Goal: Transaction & Acquisition: Purchase product/service

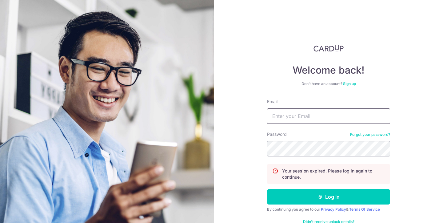
click at [283, 121] on input "Email" at bounding box center [328, 115] width 123 height 15
type input "[EMAIL_ADDRESS][DOMAIN_NAME]"
click at [267, 189] on button "Log in" at bounding box center [328, 196] width 123 height 15
click at [322, 120] on input "Email" at bounding box center [328, 115] width 123 height 15
type input "[EMAIL_ADDRESS][DOMAIN_NAME]"
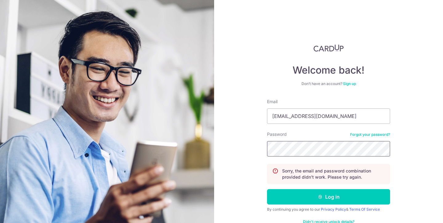
click at [267, 189] on button "Log in" at bounding box center [328, 196] width 123 height 15
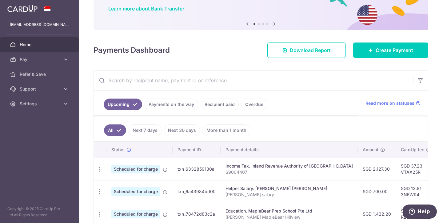
scroll to position [5, 0]
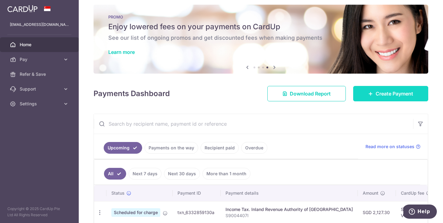
click at [385, 95] on span "Create Payment" at bounding box center [395, 93] width 38 height 7
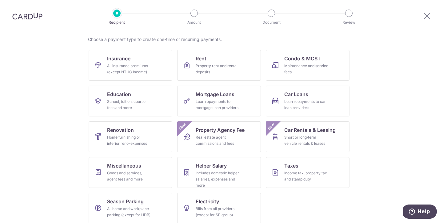
scroll to position [53, 0]
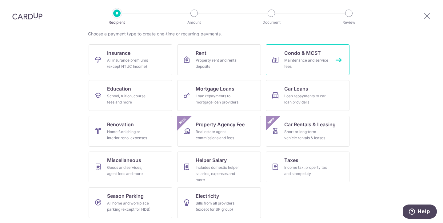
click at [311, 62] on div "Maintenance and service fees" at bounding box center [306, 63] width 44 height 12
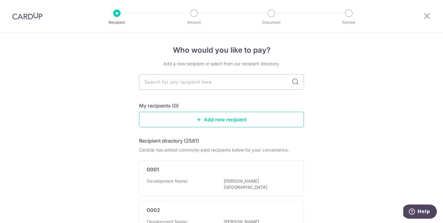
scroll to position [9, 0]
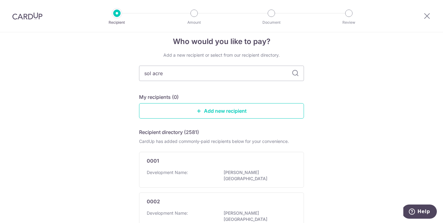
type input "sol acres"
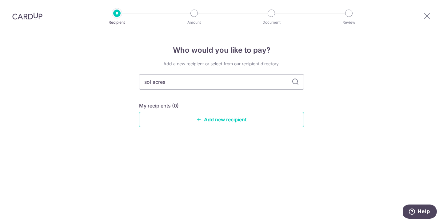
click at [295, 83] on icon at bounding box center [295, 81] width 7 height 7
click at [202, 85] on input "sol acres" at bounding box center [221, 81] width 165 height 15
type input "s"
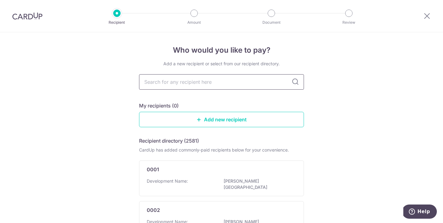
click at [231, 80] on input "text" at bounding box center [221, 81] width 165 height 15
type input "4648"
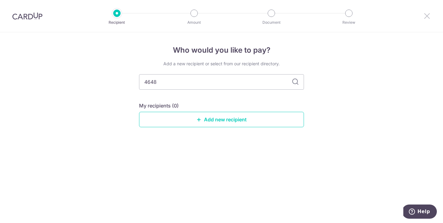
click at [427, 17] on icon at bounding box center [426, 16] width 7 height 8
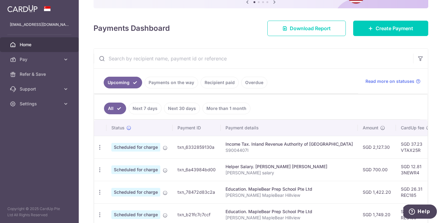
scroll to position [62, 0]
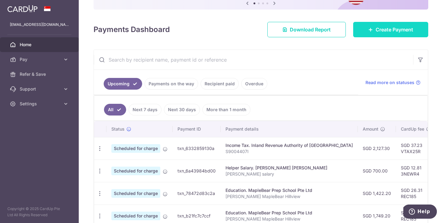
click at [388, 30] on span "Create Payment" at bounding box center [395, 29] width 38 height 7
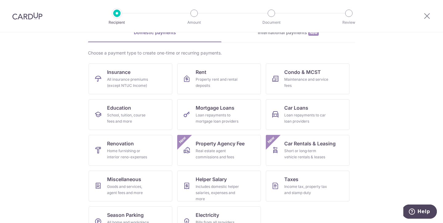
scroll to position [53, 0]
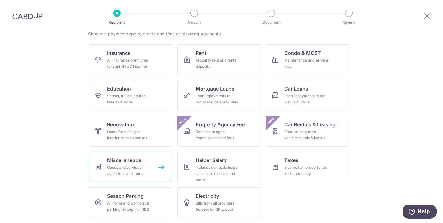
click at [130, 166] on div "Goods and services, agent fees and more" at bounding box center [129, 170] width 44 height 12
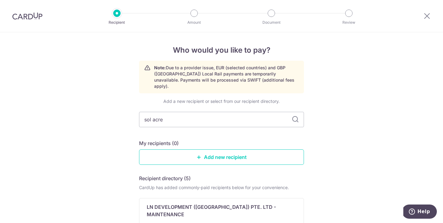
type input "sol acres"
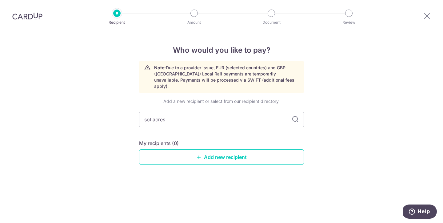
drag, startPoint x: 195, startPoint y: 117, endPoint x: 125, endPoint y: 113, distance: 69.7
click at [125, 113] on div "Who would you like to pay? Note: Due to a provider issue, EUR (selected countri…" at bounding box center [221, 127] width 443 height 190
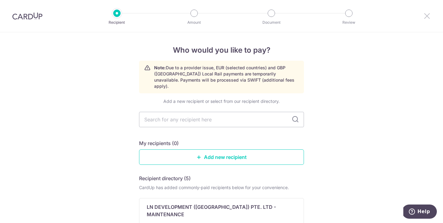
click at [428, 16] on icon at bounding box center [426, 16] width 7 height 8
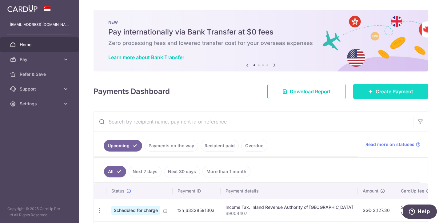
click at [389, 96] on link "Create Payment" at bounding box center [390, 91] width 75 height 15
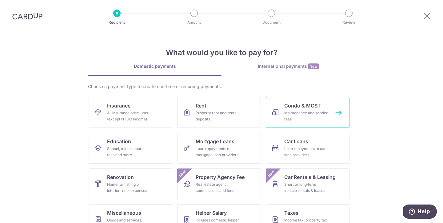
click at [302, 109] on span "Condo & MCST" at bounding box center [302, 105] width 37 height 7
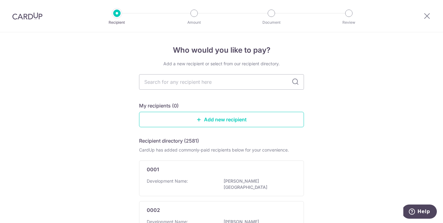
scroll to position [8, 0]
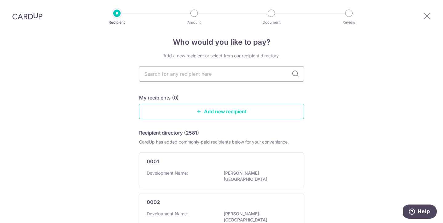
click at [213, 107] on link "Add new recipient" at bounding box center [221, 111] width 165 height 15
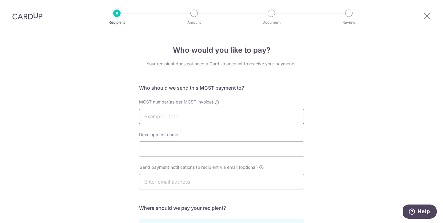
click at [165, 116] on input "MCST number(as per MCST invoice)" at bounding box center [221, 116] width 165 height 15
type input "4648"
click at [157, 147] on input "Development name" at bounding box center [221, 148] width 165 height 15
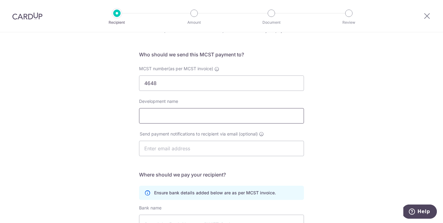
scroll to position [33, 0]
type input "SOL ACRES"
click at [178, 152] on input "text" at bounding box center [221, 148] width 165 height 15
paste input "solacres.ma@gmail.com"
type input "solacres.ma@gmail.com"
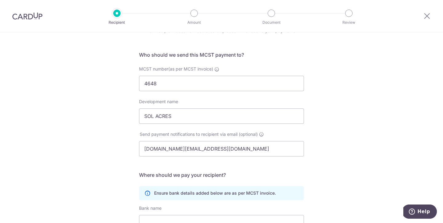
click at [321, 137] on div "Who would you like to pay? Your recipient does not need a CardUp account to rec…" at bounding box center [221, 161] width 443 height 325
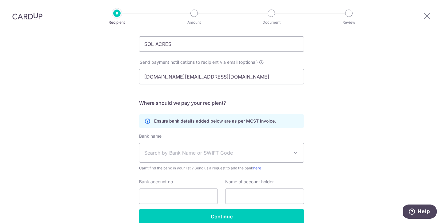
scroll to position [120, 0]
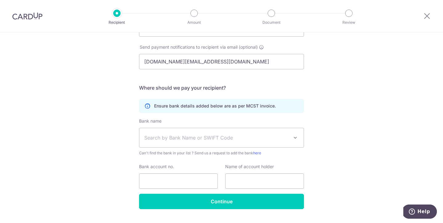
click at [257, 142] on span "Search by Bank Name or SWIFT Code" at bounding box center [221, 137] width 164 height 19
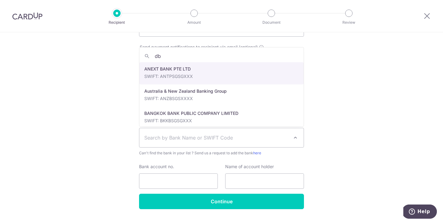
type input "dbs"
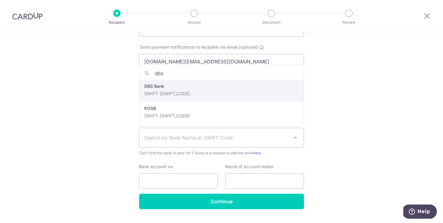
select select "6"
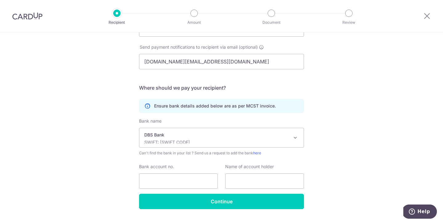
scroll to position [135, 0]
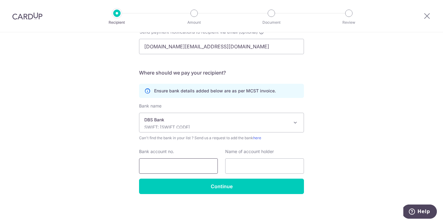
click at [156, 163] on input "Bank account no." at bounding box center [178, 165] width 79 height 15
type input "0720060911"
click at [246, 169] on input "text" at bounding box center [264, 165] width 79 height 15
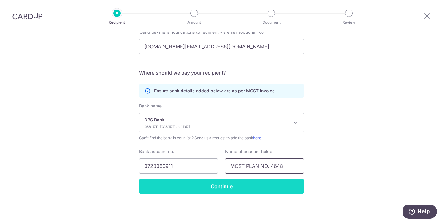
type input "MCST PLAN NO. 4648"
click at [224, 189] on input "Continue" at bounding box center [221, 185] width 165 height 15
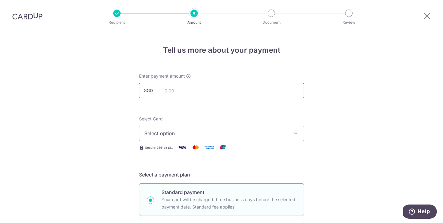
click at [182, 91] on input "text" at bounding box center [221, 90] width 165 height 15
type input "706.32"
click at [171, 130] on span "Select option" at bounding box center [215, 132] width 143 height 7
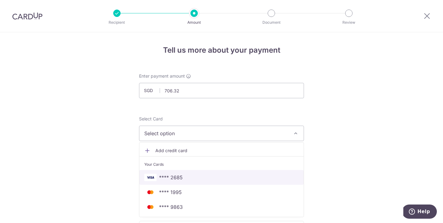
click at [169, 175] on span "**** 2685" at bounding box center [171, 176] width 24 height 7
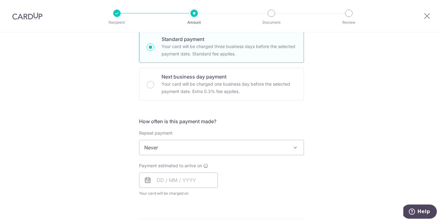
scroll to position [153, 0]
click at [195, 146] on span "Never" at bounding box center [221, 146] width 164 height 15
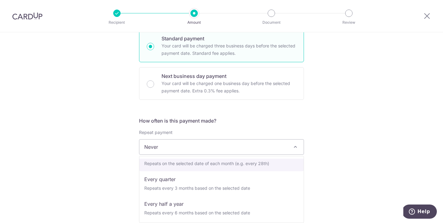
scroll to position [62, 0]
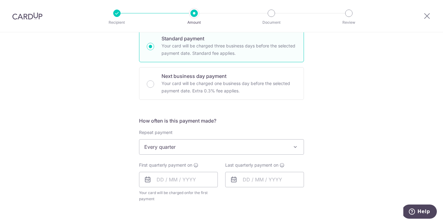
select select "4"
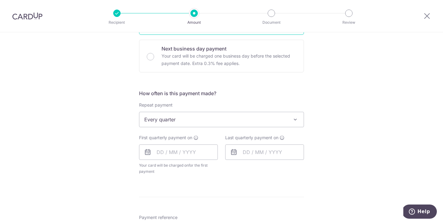
scroll to position [181, 0]
click at [158, 150] on input "text" at bounding box center [178, 151] width 79 height 15
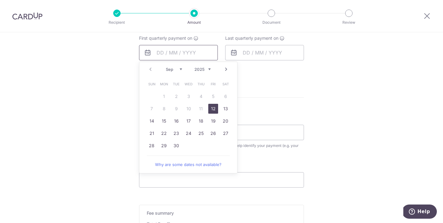
scroll to position [282, 0]
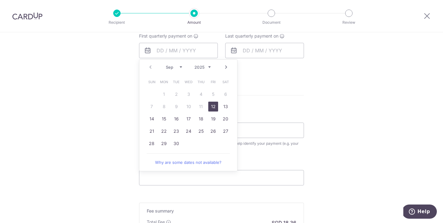
click at [214, 106] on link "12" at bounding box center [213, 107] width 10 height 10
type input "12/09/2025"
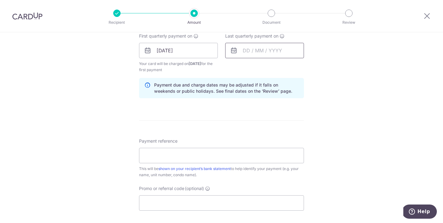
click at [271, 53] on input "text" at bounding box center [264, 50] width 79 height 15
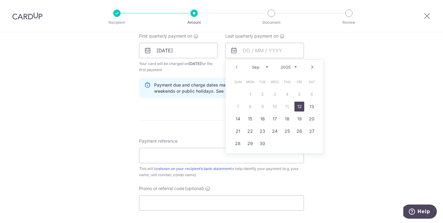
click at [262, 67] on select "Sep Oct Nov Dec" at bounding box center [260, 67] width 16 height 5
click at [265, 68] on select "Sep Oct Nov Dec" at bounding box center [260, 67] width 16 height 5
click at [295, 66] on select "2025 2026 2027 2028 2029 2030 2031 2032 2033 2034 2035" at bounding box center [289, 67] width 16 height 5
click at [307, 106] on link "12" at bounding box center [312, 107] width 10 height 10
type input "12/09/2026"
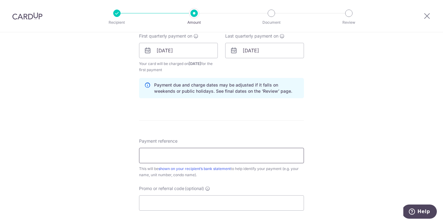
click at [156, 156] on input "Payment reference" at bounding box center [221, 155] width 165 height 15
type input "S"
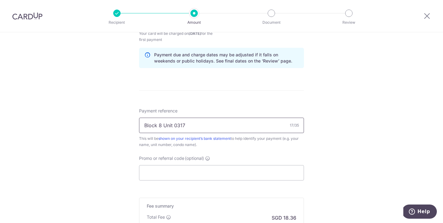
scroll to position [314, 0]
type input "Block 8 Unit 0317"
click at [189, 171] on input "Promo or referral code (optional)" at bounding box center [221, 171] width 165 height 15
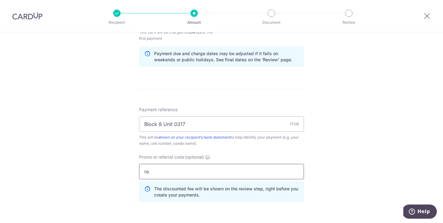
type input "r"
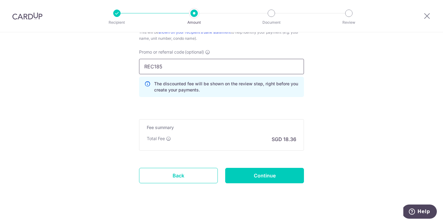
scroll to position [420, 0]
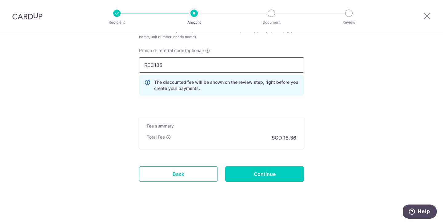
type input "REC185"
click at [271, 177] on input "Continue" at bounding box center [264, 173] width 79 height 15
type input "Create Schedule"
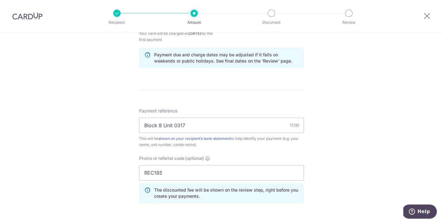
scroll to position [313, 0]
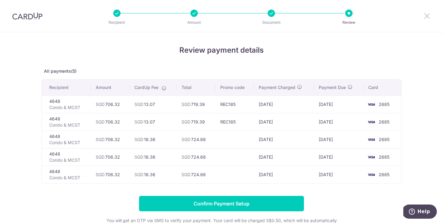
click at [426, 16] on icon at bounding box center [426, 16] width 7 height 8
click at [426, 15] on icon at bounding box center [426, 16] width 7 height 8
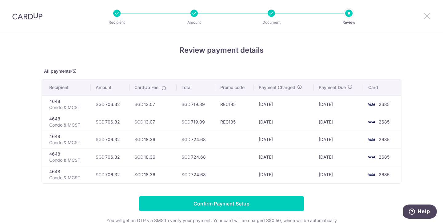
click at [426, 15] on icon at bounding box center [426, 16] width 7 height 8
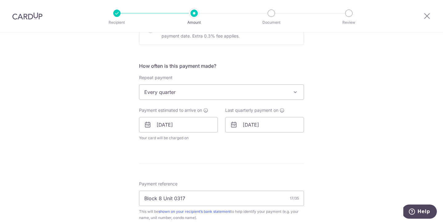
scroll to position [218, 0]
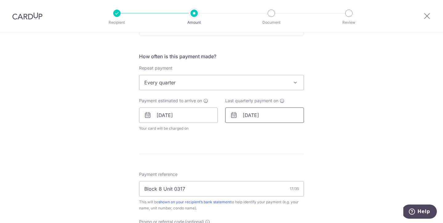
click at [261, 117] on input "12/09/2026" at bounding box center [264, 114] width 79 height 15
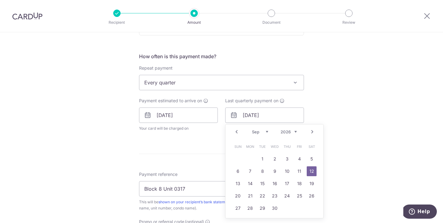
click at [265, 131] on select "Jan Feb Mar Apr May Jun Jul Aug Sep Oct Nov Dec" at bounding box center [260, 131] width 16 height 5
click at [296, 135] on div "Prev Next Jan Feb Mar Apr May Jun Jul Aug Sep Oct Nov Dec 2025 2026 2027 2028 2…" at bounding box center [274, 131] width 98 height 15
click at [295, 130] on select "2025 2026 2027 2028 2029 2030 2031 2032 2033 2034 2035" at bounding box center [289, 131] width 16 height 5
click at [367, 114] on div "Tell us more about your payment Enter payment amount SGD 706.32 706.32 Select C…" at bounding box center [221, 107] width 443 height 584
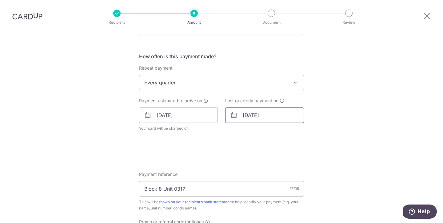
click at [263, 118] on input "12/09/2026" at bounding box center [264, 114] width 79 height 15
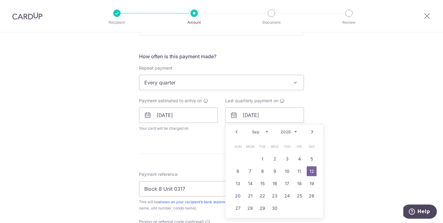
click at [284, 132] on select "2025 2026 2027 2028 2029 2030 2031 2032 2033 2034 2035" at bounding box center [289, 131] width 16 height 5
click at [263, 132] on select "Sep Oct Nov Dec" at bounding box center [260, 131] width 16 height 5
click at [373, 121] on div "Tell us more about your payment Enter payment amount SGD 706.32 706.32 Select C…" at bounding box center [221, 107] width 443 height 584
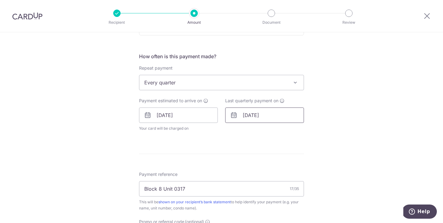
click at [282, 114] on input "12/09/2026" at bounding box center [264, 114] width 79 height 15
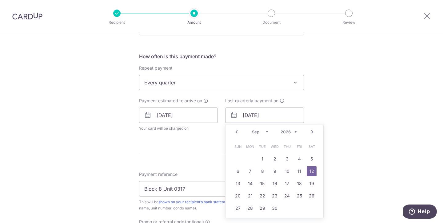
click at [263, 131] on select "Jan Feb Mar Apr May Jun Jul Aug Sep Oct Nov Dec" at bounding box center [260, 131] width 16 height 5
click at [290, 131] on select "2025 2026 2027 2028 2029 2030 2031 2032 2033 2034 2035" at bounding box center [289, 131] width 16 height 5
click at [298, 170] on link "12" at bounding box center [299, 171] width 10 height 10
type input "12/12/2025"
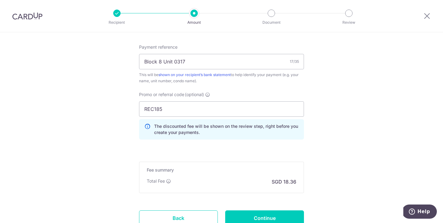
scroll to position [419, 0]
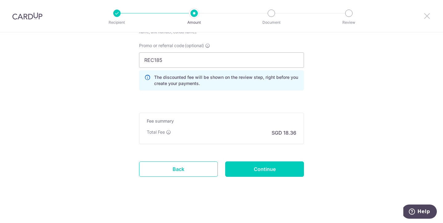
click at [428, 15] on icon at bounding box center [426, 16] width 7 height 8
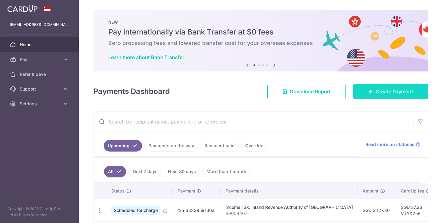
click at [376, 90] on span "Create Payment" at bounding box center [395, 91] width 38 height 7
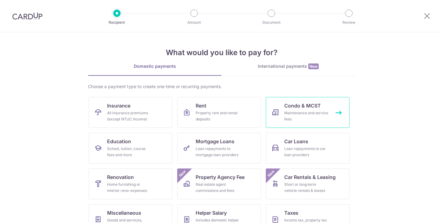
click at [298, 111] on div "Maintenance and service fees" at bounding box center [306, 116] width 44 height 12
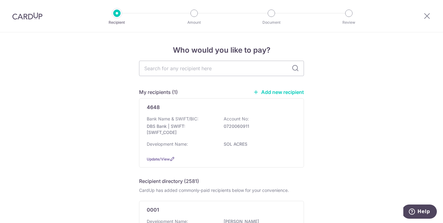
scroll to position [10, 0]
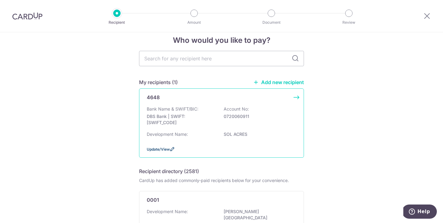
click at [153, 151] on span "Update/View" at bounding box center [158, 149] width 23 height 5
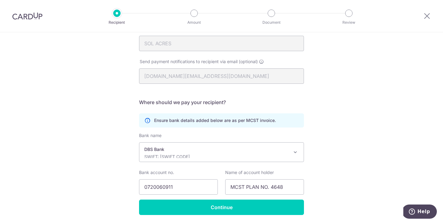
scroll to position [126, 0]
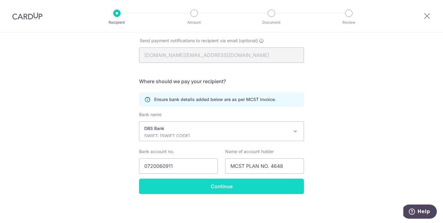
click at [221, 188] on input "Continue" at bounding box center [221, 185] width 165 height 15
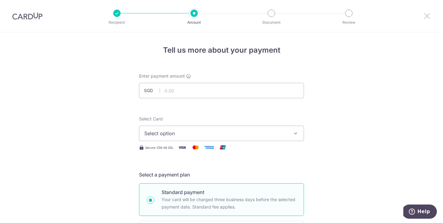
click at [427, 15] on icon at bounding box center [426, 16] width 7 height 8
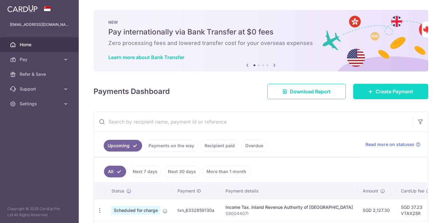
click at [388, 88] on span "Create Payment" at bounding box center [395, 91] width 38 height 7
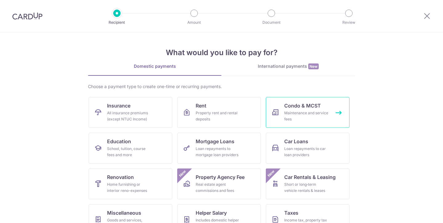
click at [309, 109] on span "Condo & MCST" at bounding box center [302, 105] width 37 height 7
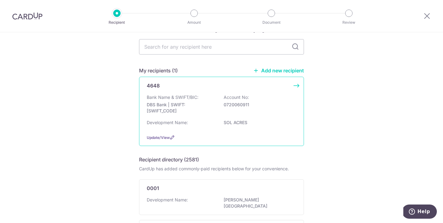
scroll to position [23, 0]
click at [265, 92] on div "4648 Bank Name & SWIFT/BIC: DBS Bank | SWIFT: DBSSSGSGXXX Account No: 072006091…" at bounding box center [221, 109] width 165 height 69
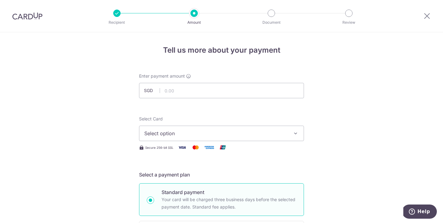
scroll to position [7, 0]
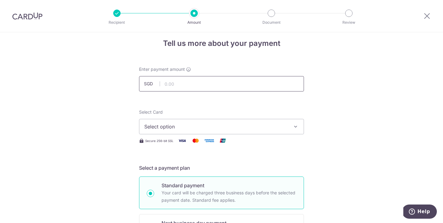
click at [203, 82] on input "text" at bounding box center [221, 83] width 165 height 15
type input "706.32"
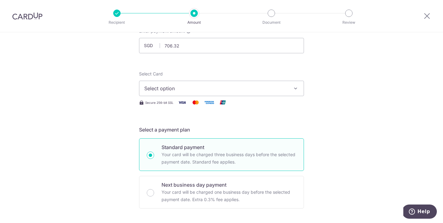
scroll to position [48, 0]
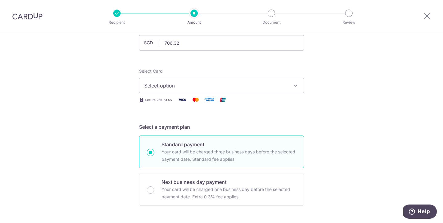
click at [289, 82] on button "Select option" at bounding box center [221, 85] width 165 height 15
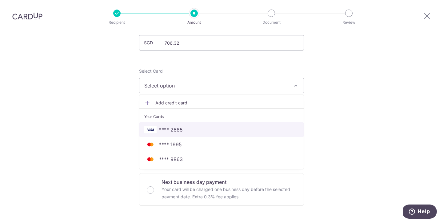
click at [225, 129] on span "**** 2685" at bounding box center [221, 129] width 154 height 7
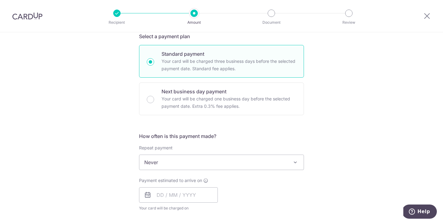
scroll to position [140, 0]
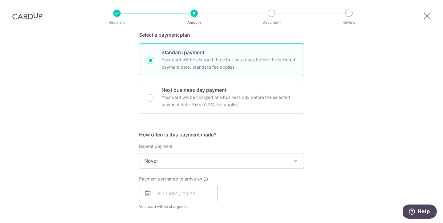
click at [255, 163] on span "Never" at bounding box center [221, 160] width 164 height 15
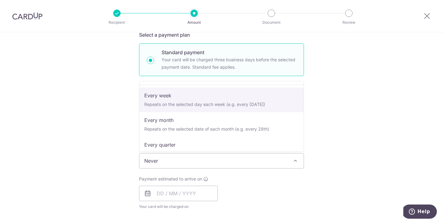
scroll to position [27, 0]
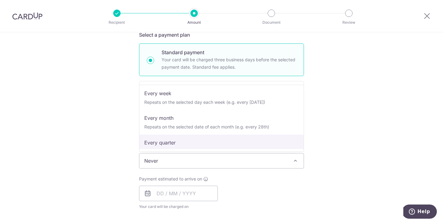
select select "4"
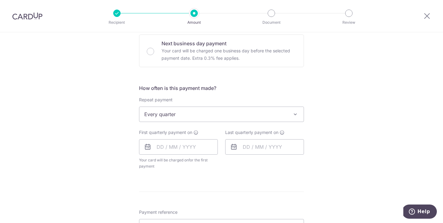
scroll to position [201, 0]
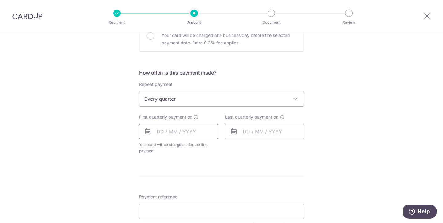
click at [185, 130] on input "text" at bounding box center [178, 131] width 79 height 15
click at [213, 188] on link "12" at bounding box center [213, 187] width 10 height 10
type input "[DATE]"
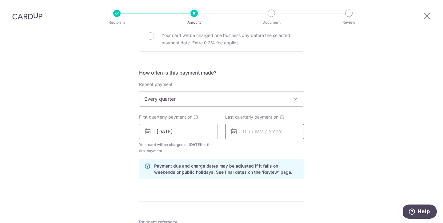
click at [266, 132] on input "text" at bounding box center [264, 131] width 79 height 15
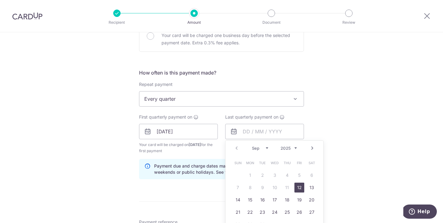
click at [255, 147] on select "Sep Oct Nov Dec" at bounding box center [260, 147] width 16 height 5
click at [301, 188] on link "12" at bounding box center [299, 187] width 10 height 10
type input "12/12/2025"
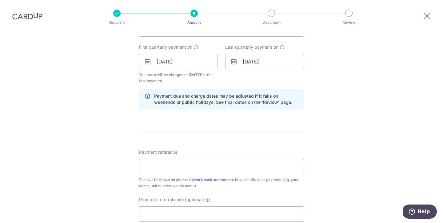
scroll to position [272, 0]
click at [194, 163] on input "Payment reference" at bounding box center [221, 165] width 165 height 15
click at [214, 164] on input "Block" at bounding box center [221, 165] width 165 height 15
type input "Block 8 Unit 0317"
click at [349, 160] on div "Tell us more about your payment Enter payment amount SGD 706.32 706.32 Select C…" at bounding box center [221, 55] width 443 height 588
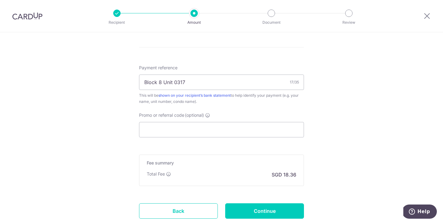
scroll to position [358, 0]
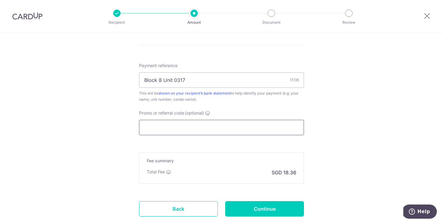
click at [213, 132] on input "Promo or referral code (optional)" at bounding box center [221, 127] width 165 height 15
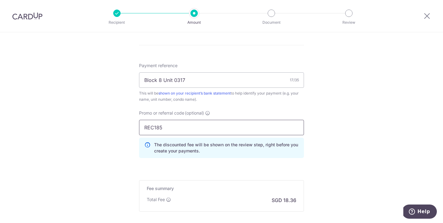
type input "REC185"
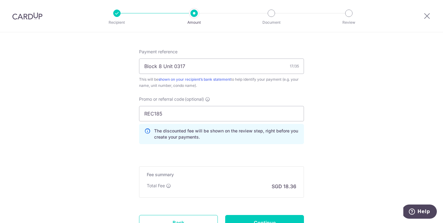
scroll to position [371, 0]
click at [264, 220] on input "Continue" at bounding box center [264, 222] width 79 height 15
type input "Create Schedule"
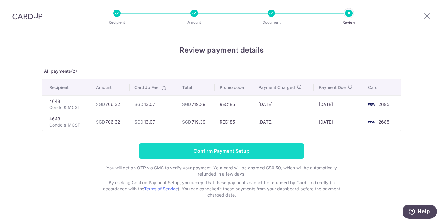
click at [225, 149] on input "Confirm Payment Setup" at bounding box center [221, 150] width 165 height 15
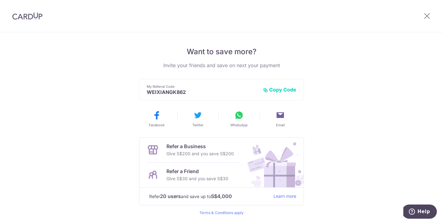
scroll to position [138, 0]
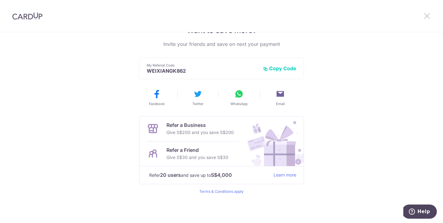
click at [426, 17] on icon at bounding box center [426, 16] width 7 height 8
